Goal: Use online tool/utility: Utilize a website feature to perform a specific function

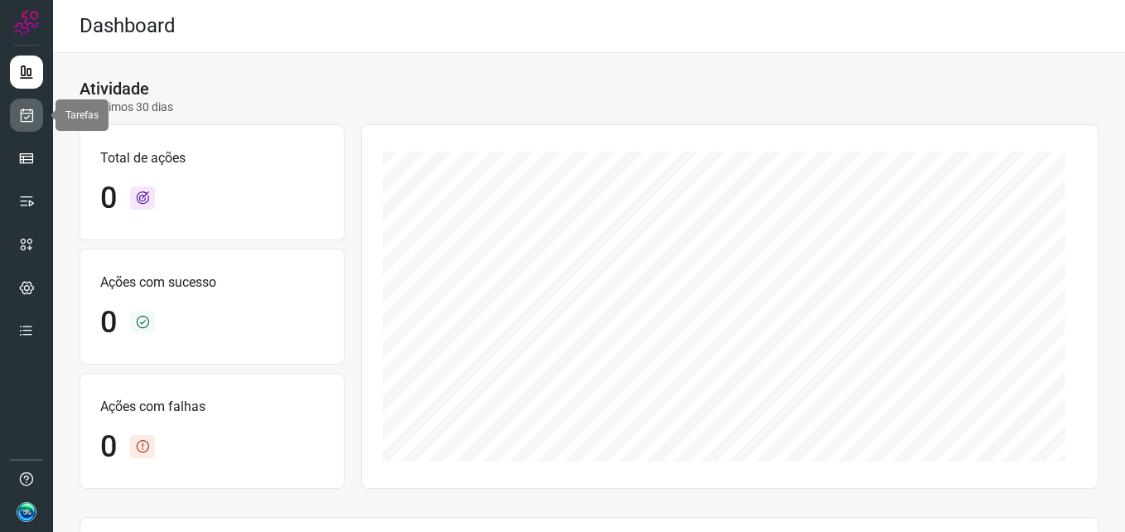
click at [32, 119] on icon at bounding box center [26, 115] width 17 height 17
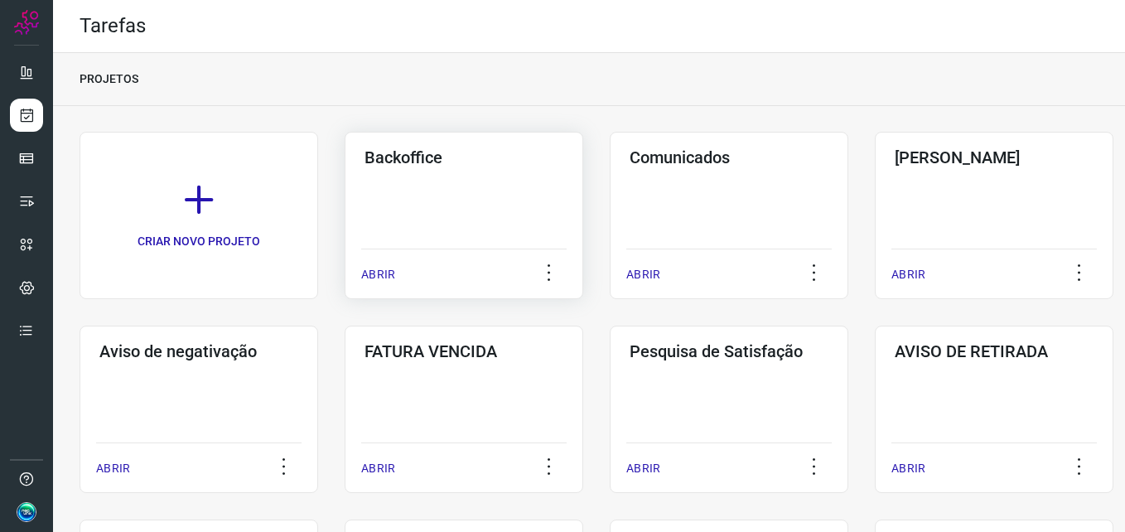
click at [393, 249] on div "ABRIR" at bounding box center [463, 269] width 205 height 41
click at [450, 226] on div "Backoffice ABRIR" at bounding box center [464, 215] width 239 height 167
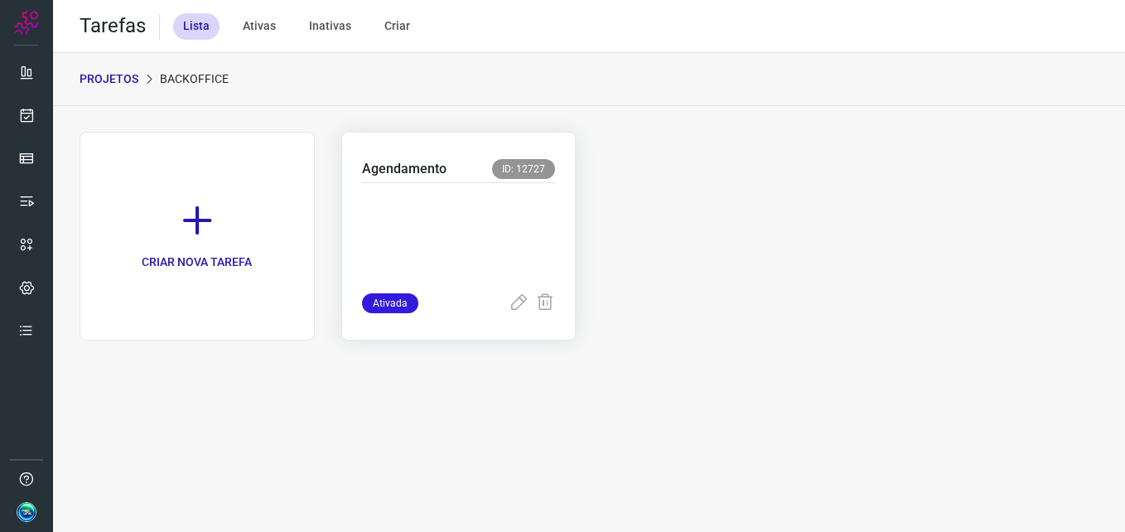
click at [471, 232] on p at bounding box center [459, 234] width 194 height 83
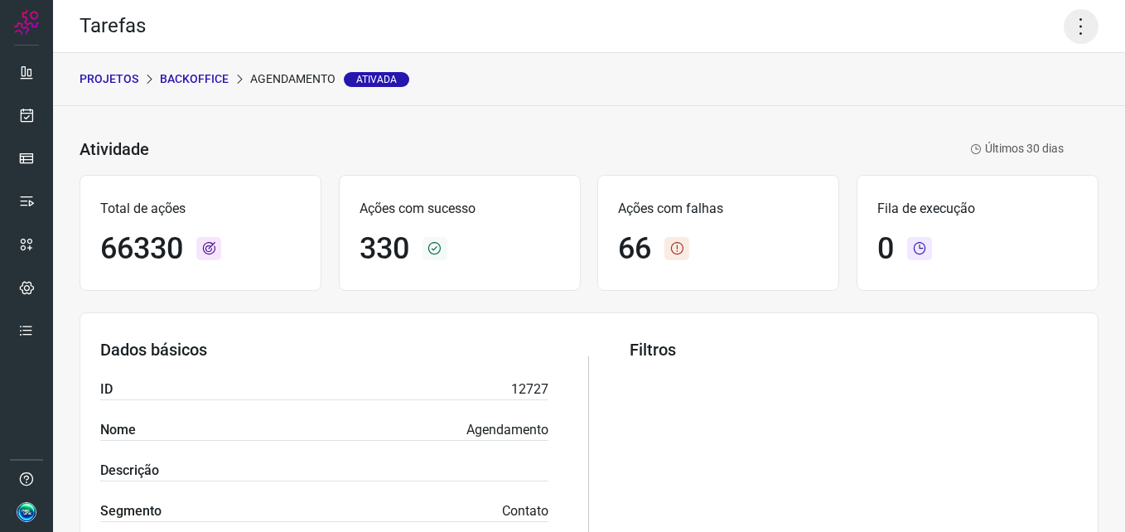
click at [1065, 22] on icon at bounding box center [1081, 26] width 35 height 35
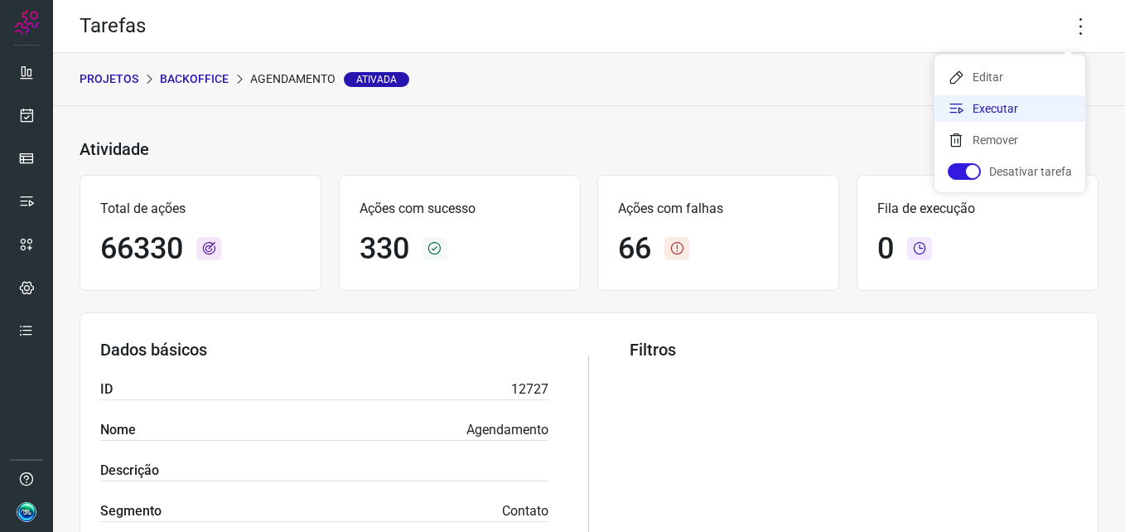
click at [1016, 100] on li "Executar" at bounding box center [1009, 108] width 151 height 27
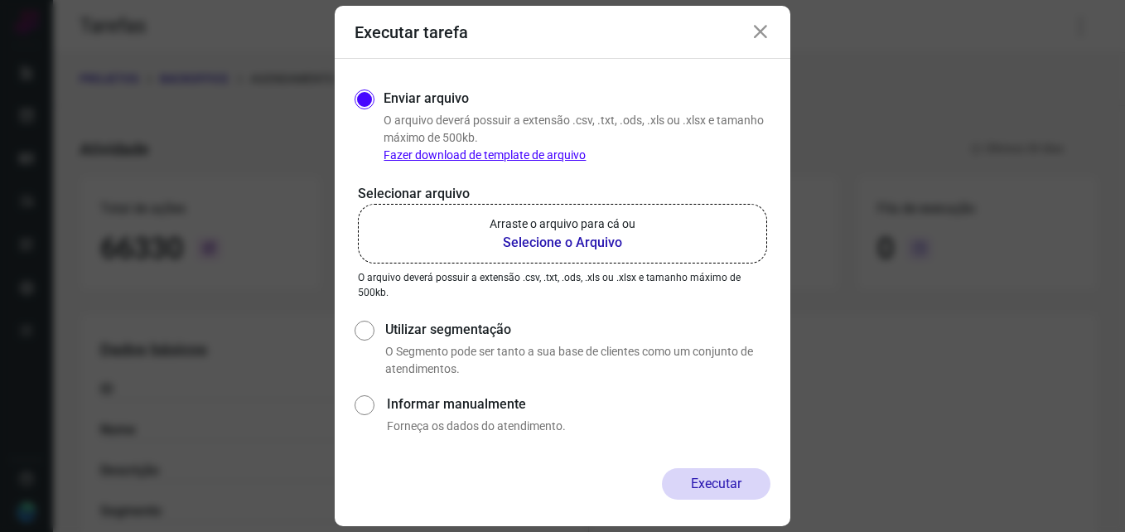
click at [550, 233] on b "Selecione o Arquivo" at bounding box center [563, 243] width 146 height 20
click at [0, 0] on input "Arraste o arquivo para cá ou Selecione o Arquivo" at bounding box center [0, 0] width 0 height 0
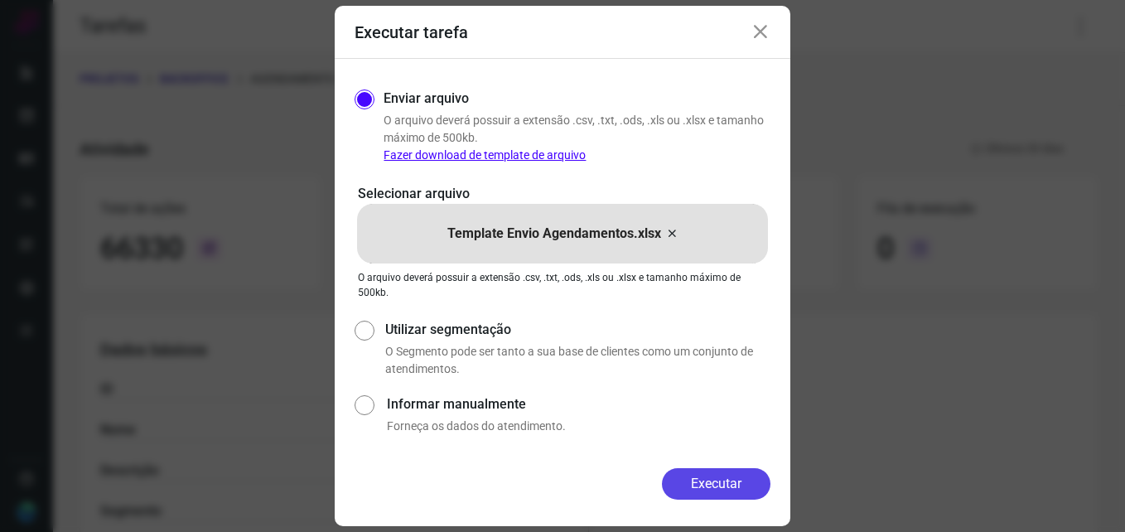
click at [696, 479] on button "Executar" at bounding box center [716, 483] width 109 height 31
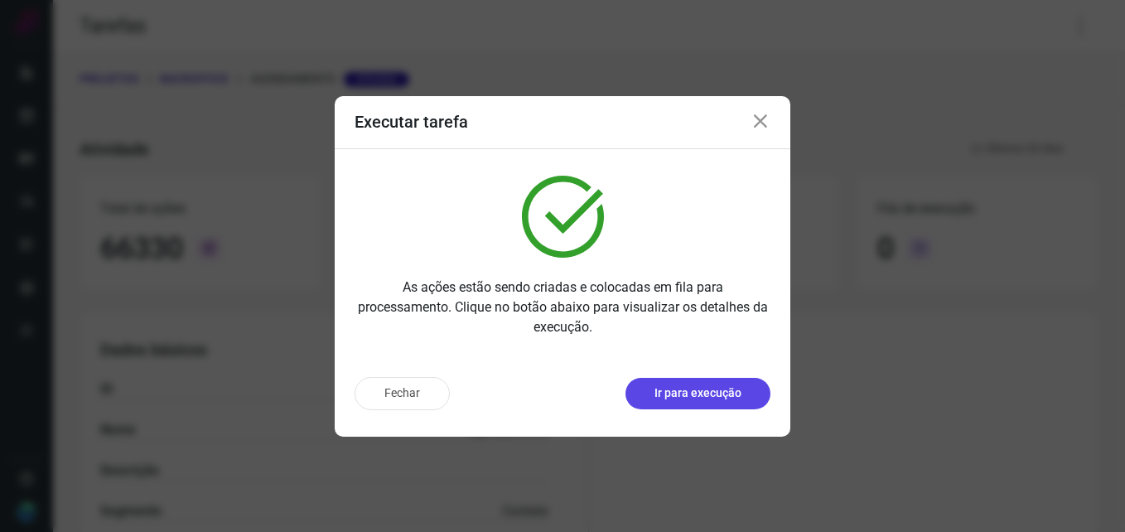
click at [669, 391] on p "Ir para execução" at bounding box center [697, 392] width 87 height 17
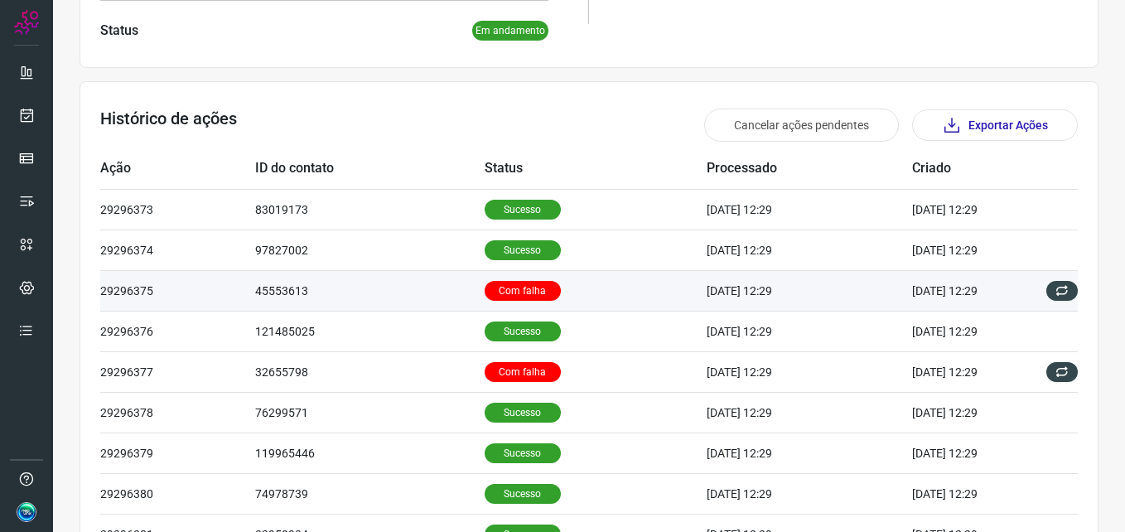
scroll to position [414, 0]
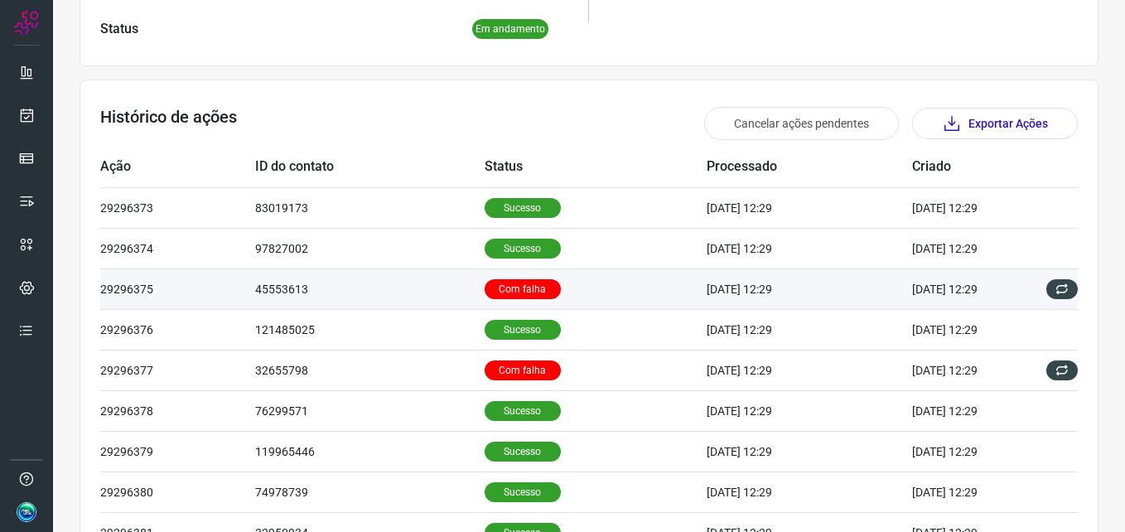
click at [507, 290] on p "Com falha" at bounding box center [523, 289] width 76 height 20
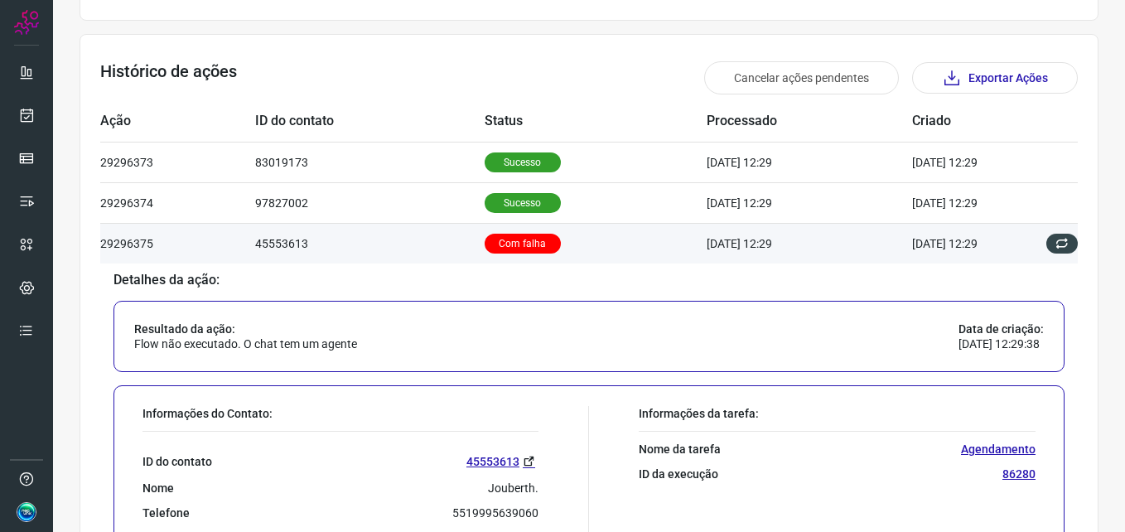
scroll to position [497, 0]
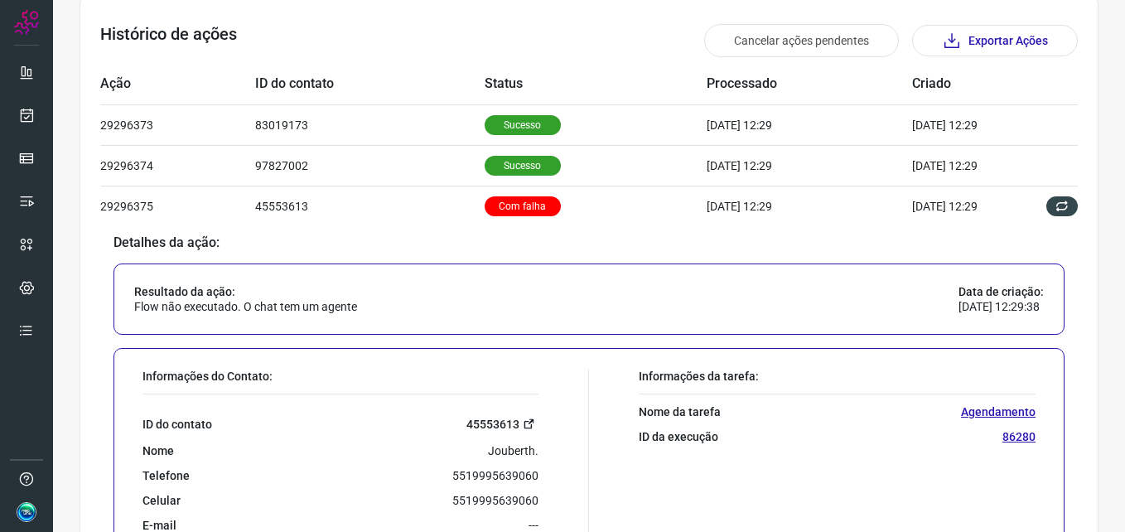
click at [473, 419] on link "45553613" at bounding box center [502, 423] width 72 height 19
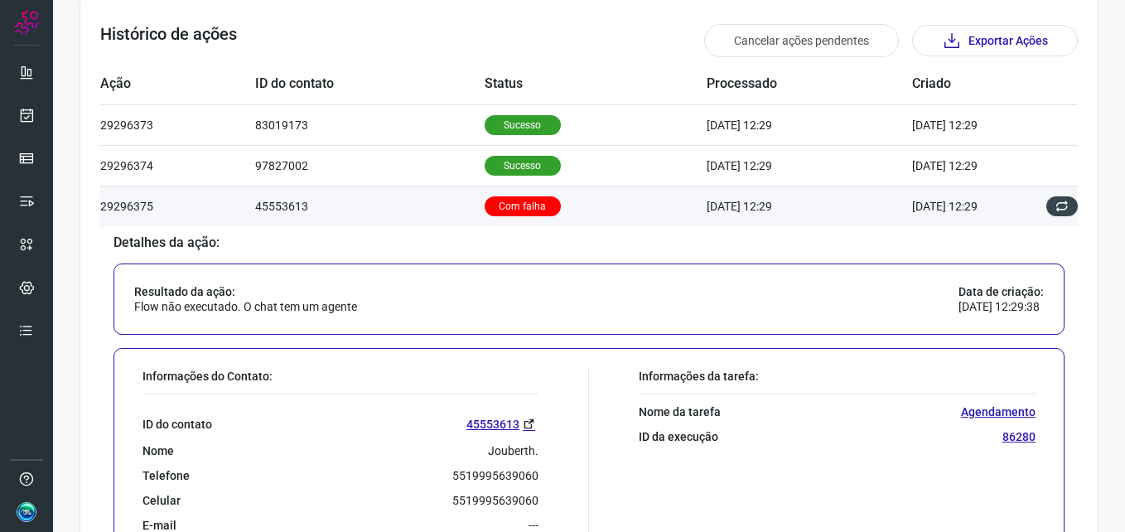
click at [517, 211] on p "Com falha" at bounding box center [523, 206] width 76 height 20
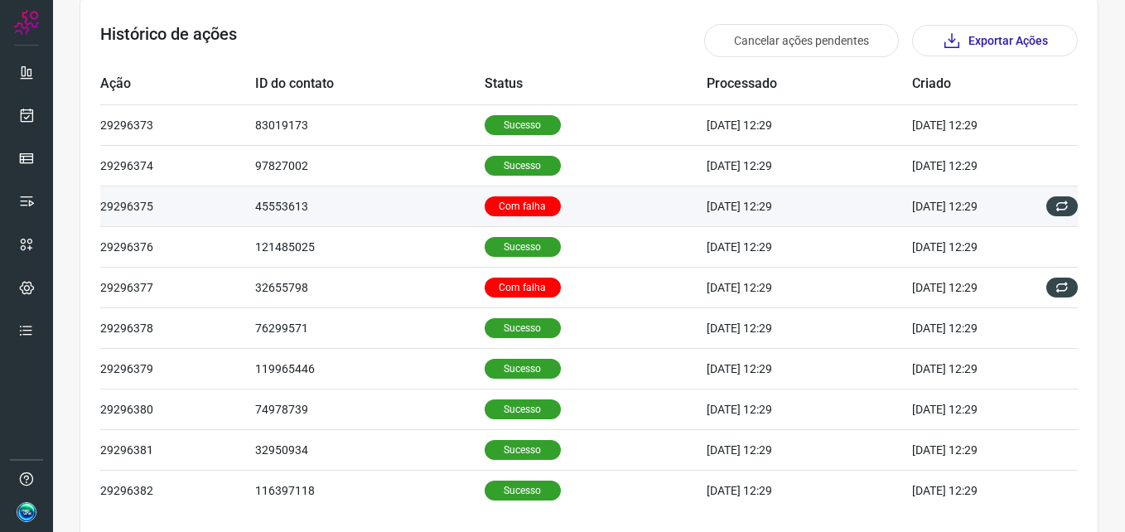
click at [518, 210] on p "Com falha" at bounding box center [523, 206] width 76 height 20
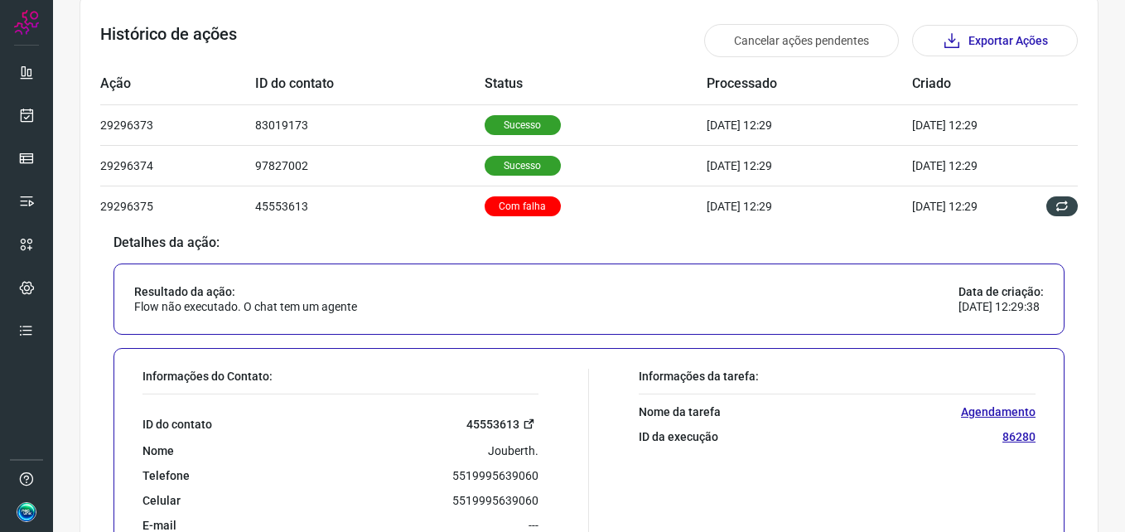
click at [495, 419] on link "45553613" at bounding box center [502, 423] width 72 height 19
